Goal: Task Accomplishment & Management: Manage account settings

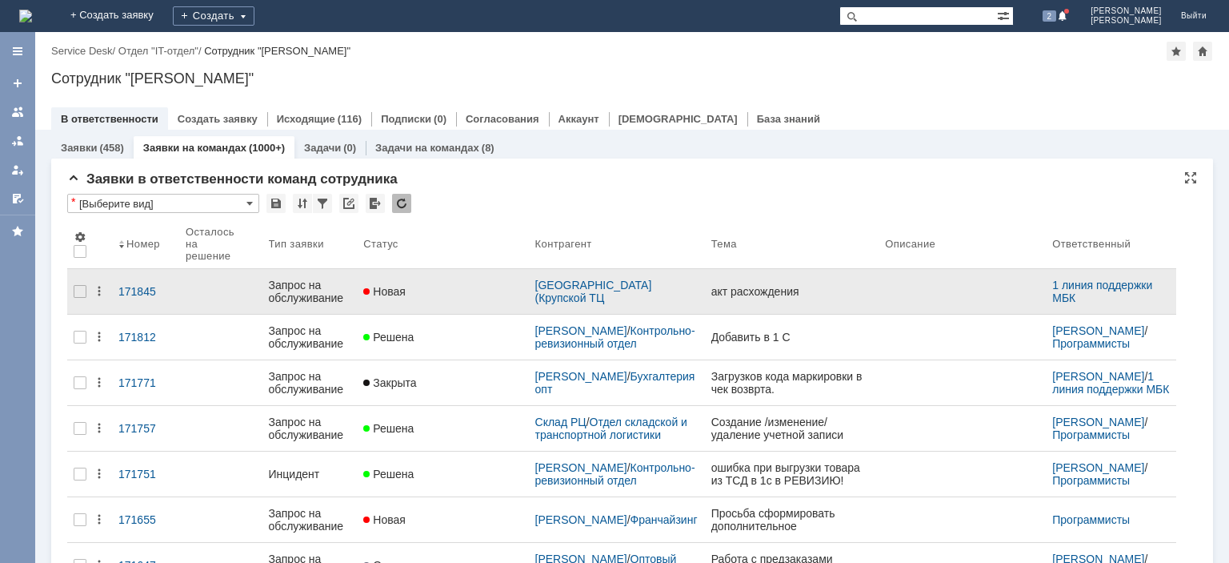
click at [330, 278] on div "Запрос на обслуживание" at bounding box center [310, 291] width 82 height 26
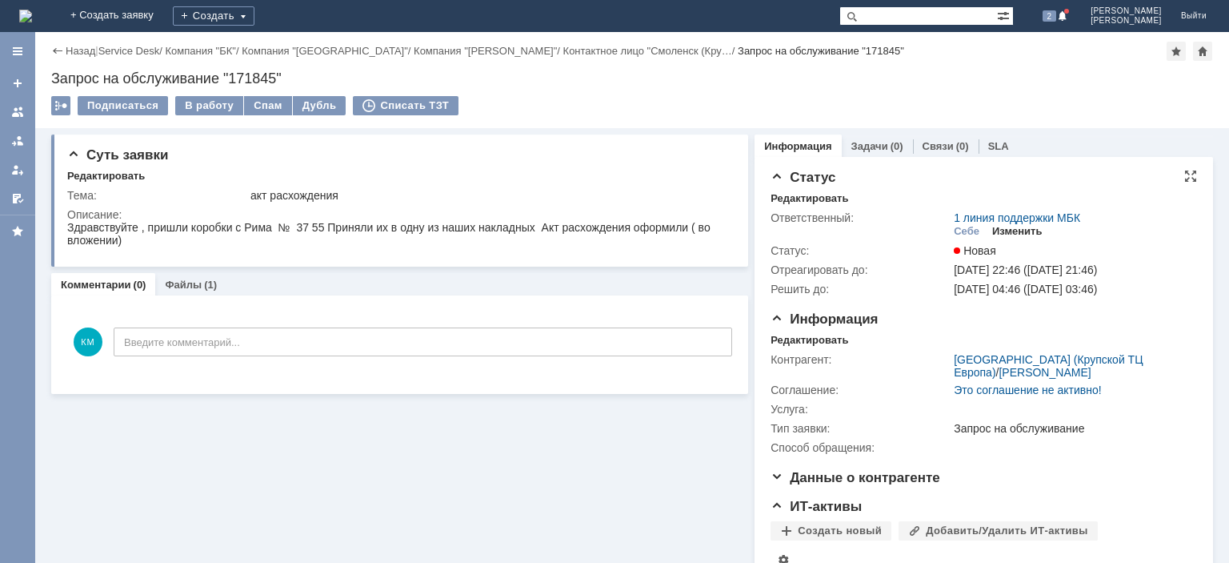
click at [1018, 229] on div "Изменить" at bounding box center [1017, 231] width 50 height 13
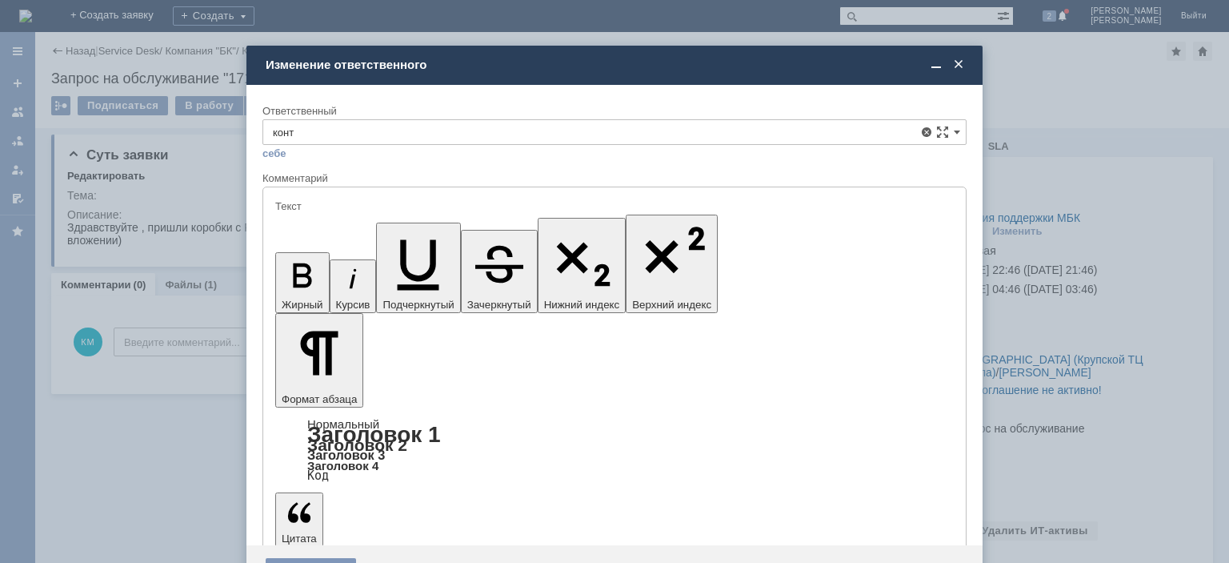
click at [436, 225] on span "Контрольно-ревизионный отдел" at bounding box center [614, 222] width 683 height 13
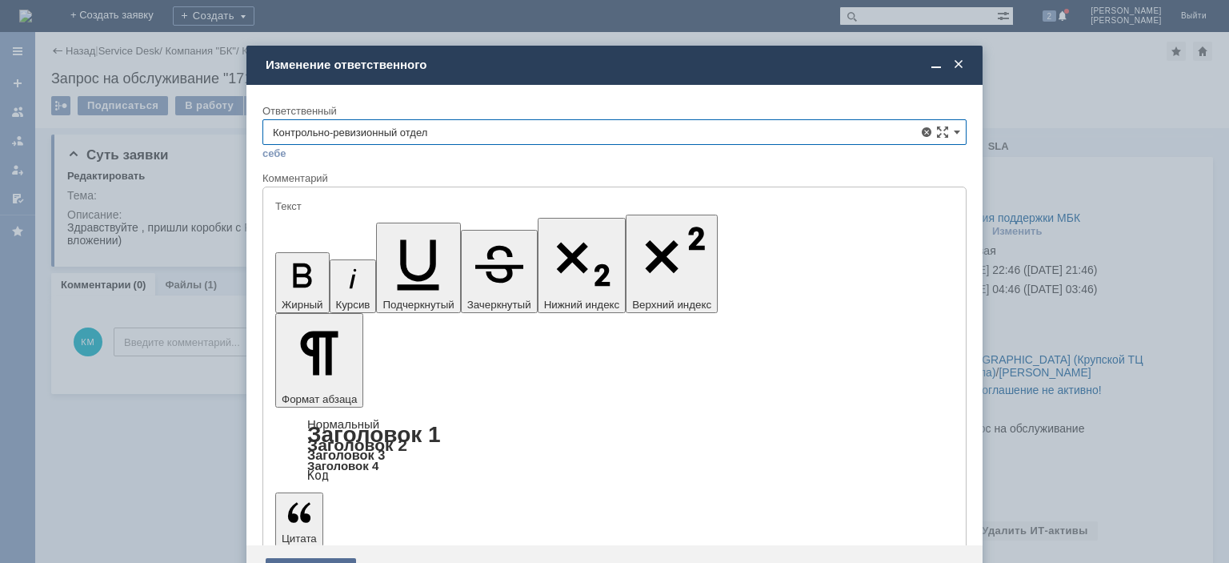
type input "Контрольно-ревизионный отдел"
click at [302, 558] on div "Сохранить" at bounding box center [311, 571] width 90 height 26
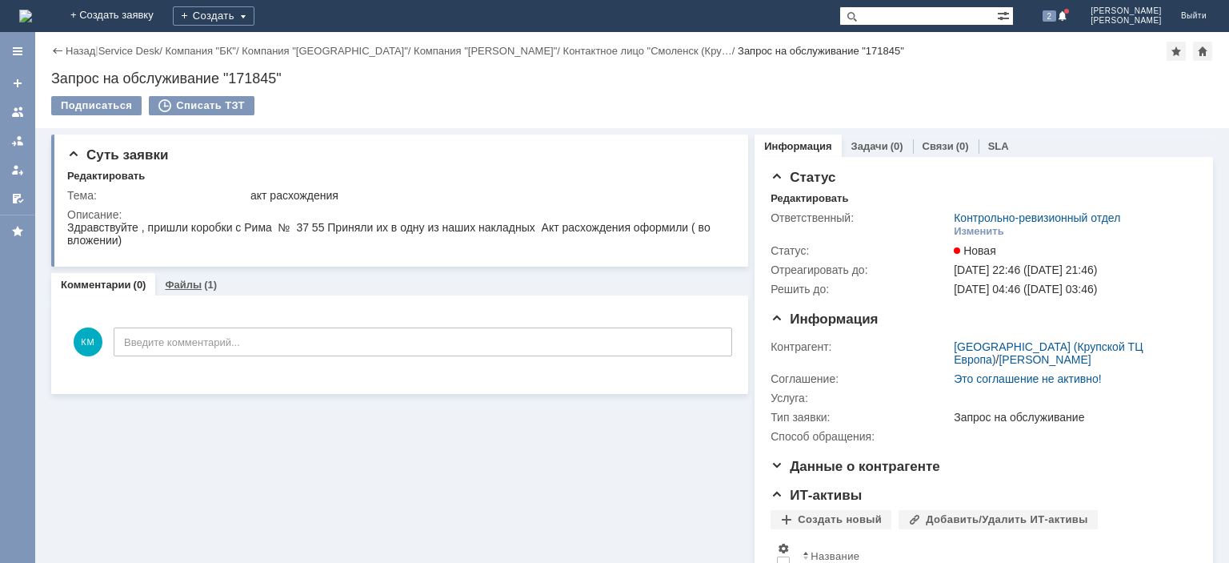
click at [194, 285] on link "Файлы" at bounding box center [183, 284] width 37 height 12
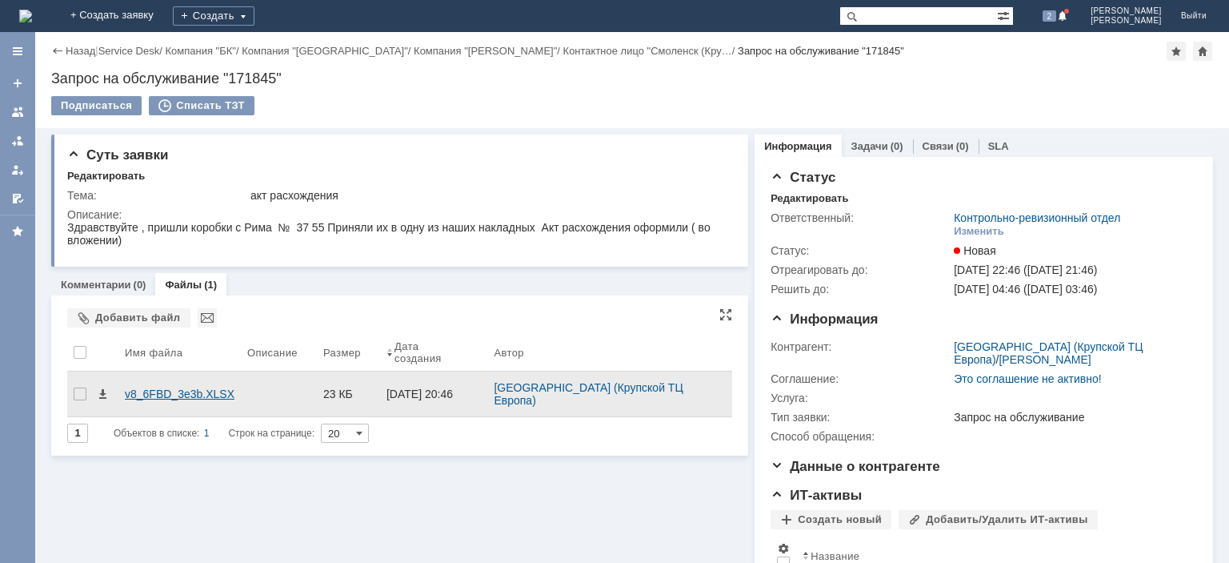
click at [190, 387] on div "v8_6FBD_3e3b.XLSX" at bounding box center [180, 393] width 110 height 13
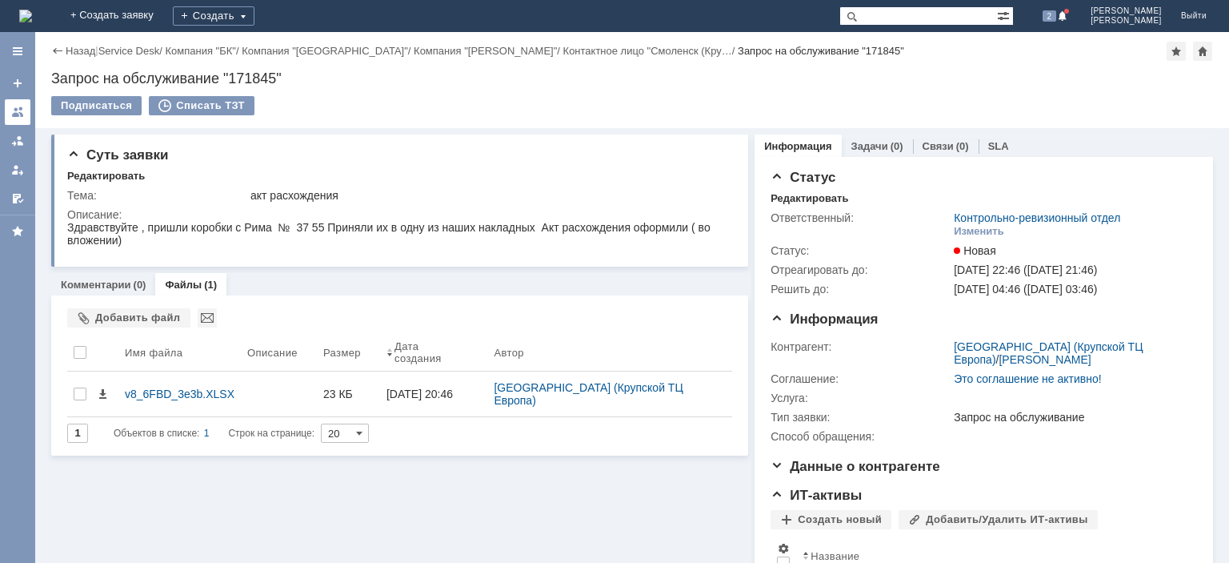
click at [18, 110] on div at bounding box center [17, 112] width 13 height 13
